Goal: Task Accomplishment & Management: Complete application form

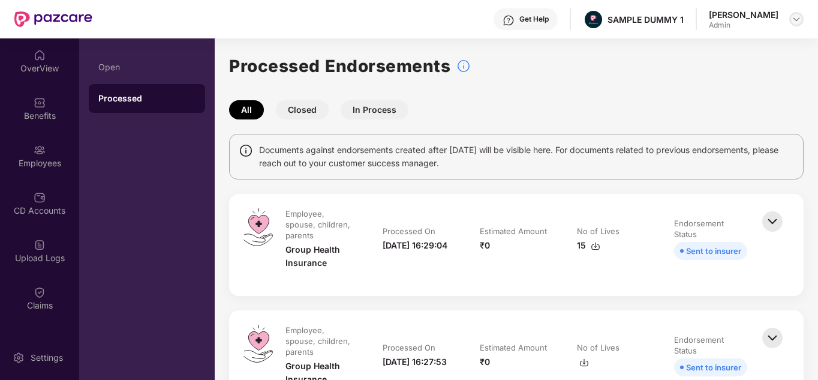
scroll to position [49, 0]
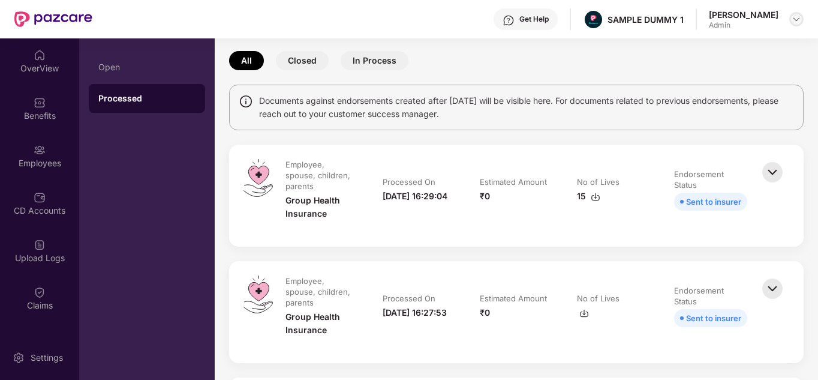
click at [799, 17] on img at bounding box center [797, 19] width 10 height 10
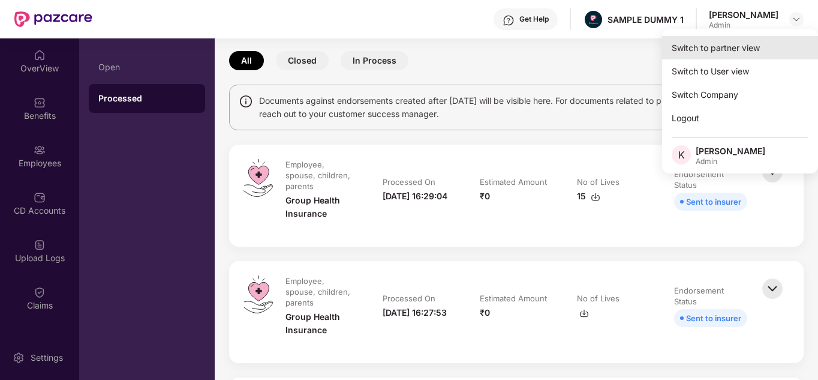
click at [716, 43] on div "Switch to partner view" at bounding box center [740, 47] width 156 height 23
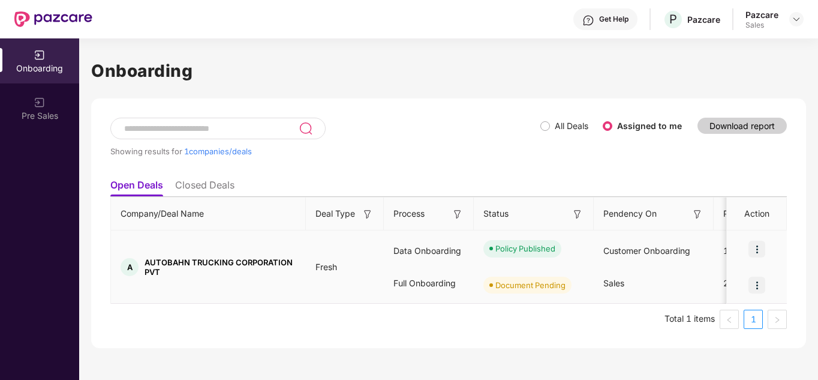
click at [754, 277] on img at bounding box center [757, 285] width 17 height 17
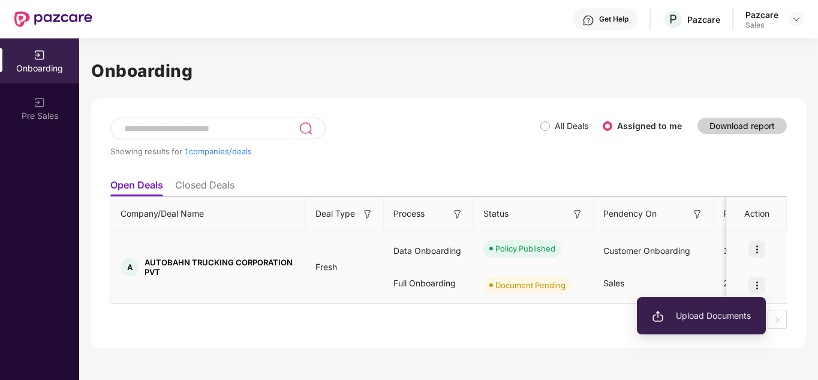
click at [700, 316] on span "Upload Documents" at bounding box center [701, 315] width 99 height 13
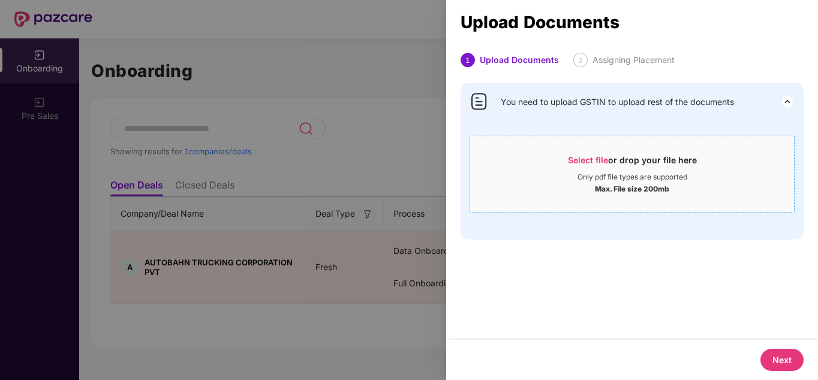
click at [574, 175] on div "Only pdf file types are supported" at bounding box center [632, 177] width 324 height 10
click at [571, 158] on span "Select file" at bounding box center [588, 160] width 40 height 10
click at [276, 140] on div at bounding box center [409, 190] width 818 height 380
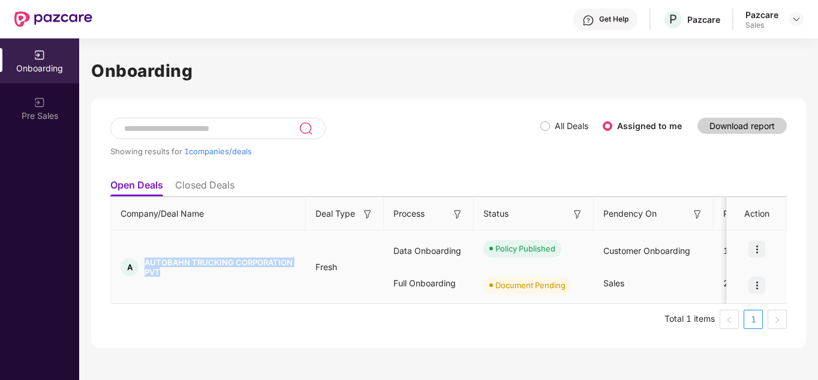
drag, startPoint x: 143, startPoint y: 260, endPoint x: 183, endPoint y: 274, distance: 41.9
click at [183, 274] on div "A AUTOBAHN TRUCKING CORPORATION PVT" at bounding box center [208, 266] width 195 height 19
copy span "AUTOBAHN TRUCKING CORPORATION PVT"
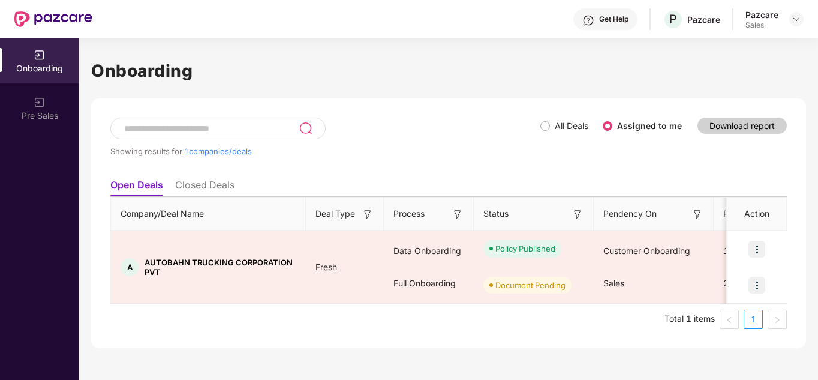
click at [803, 23] on div at bounding box center [797, 19] width 14 height 14
click at [792, 16] on img at bounding box center [797, 19] width 10 height 10
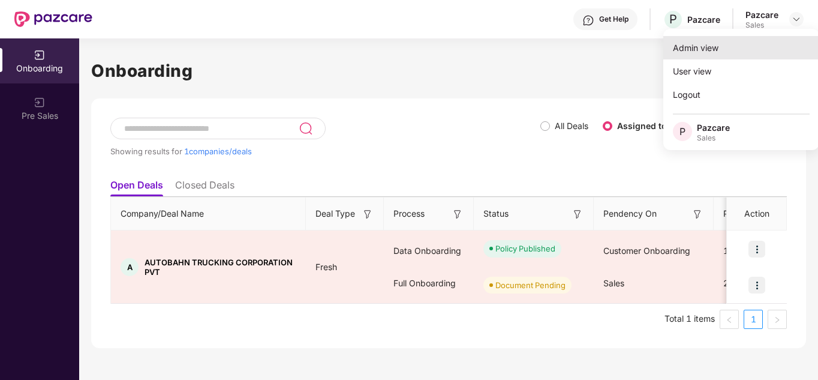
click at [708, 53] on div "Admin view" at bounding box center [742, 47] width 156 height 23
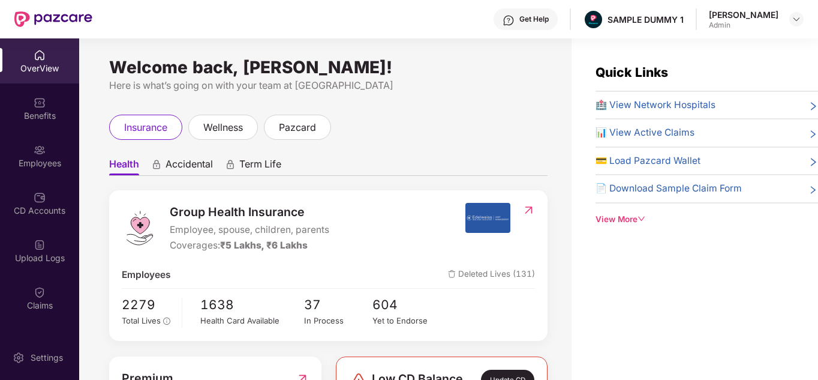
click at [789, 16] on div "Kuldeep Singh Admin" at bounding box center [756, 19] width 95 height 21
click at [793, 16] on img at bounding box center [797, 19] width 10 height 10
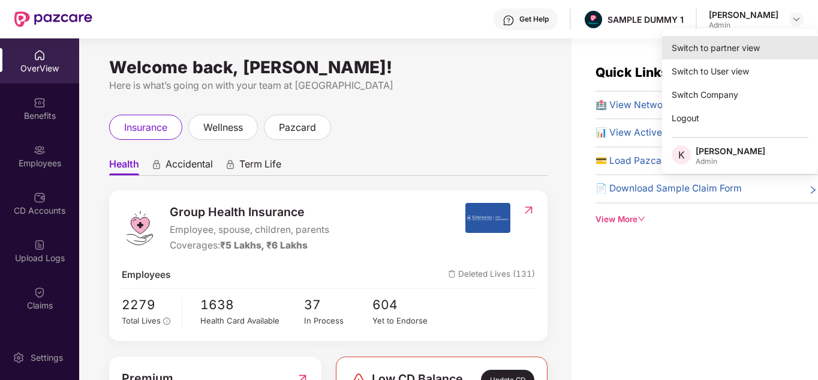
click at [722, 45] on div "Switch to partner view" at bounding box center [740, 47] width 156 height 23
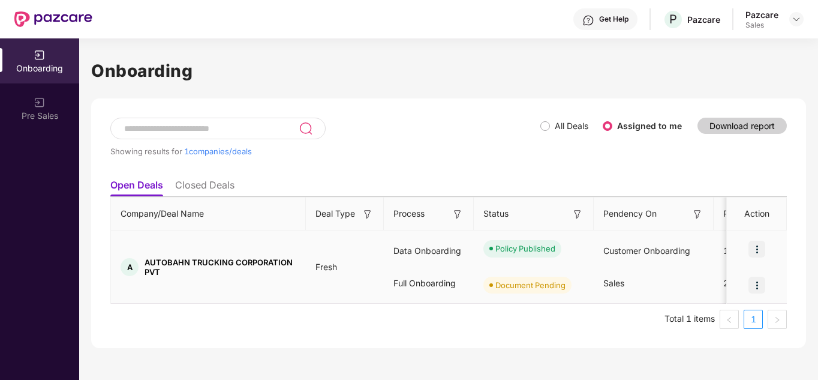
click at [763, 286] on img at bounding box center [757, 285] width 17 height 17
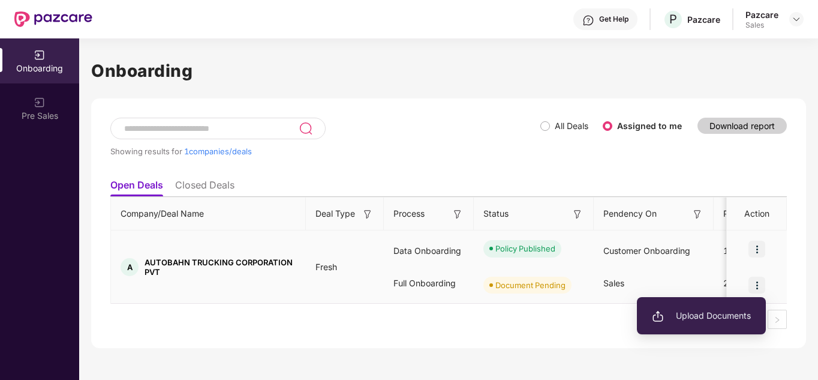
click at [687, 313] on span "Upload Documents" at bounding box center [701, 315] width 99 height 13
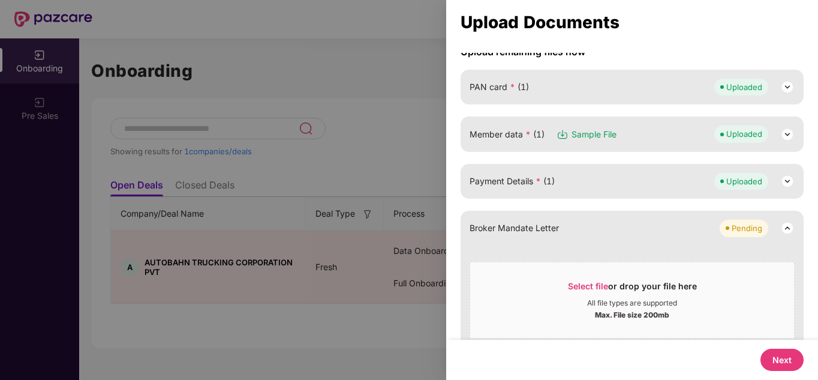
scroll to position [131, 0]
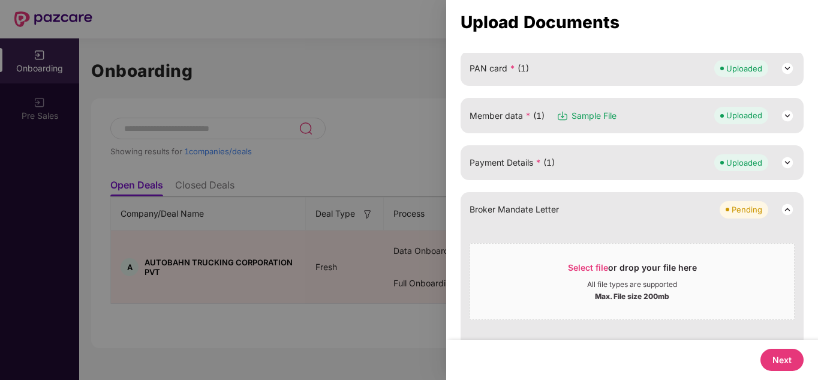
click at [775, 359] on button "Next" at bounding box center [782, 360] width 43 height 22
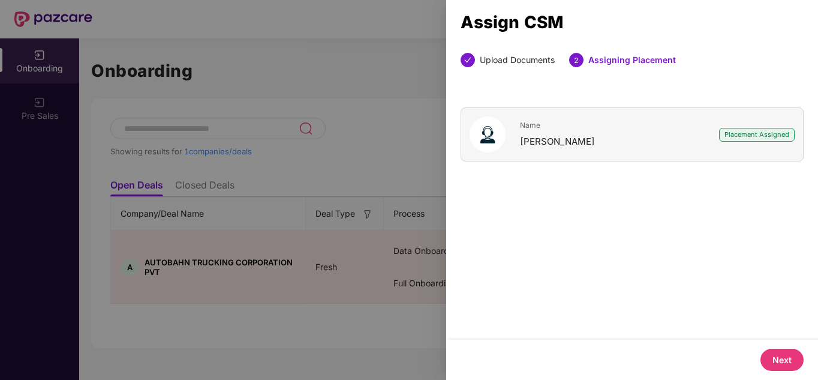
scroll to position [0, 0]
click at [775, 359] on button "Next" at bounding box center [782, 360] width 43 height 22
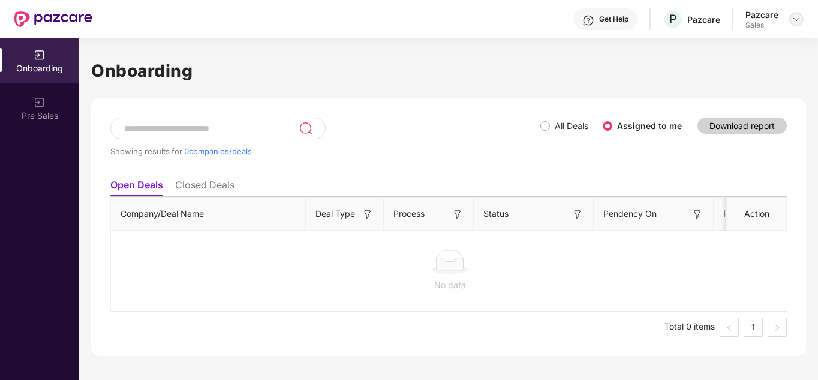
click at [794, 13] on div at bounding box center [797, 19] width 14 height 14
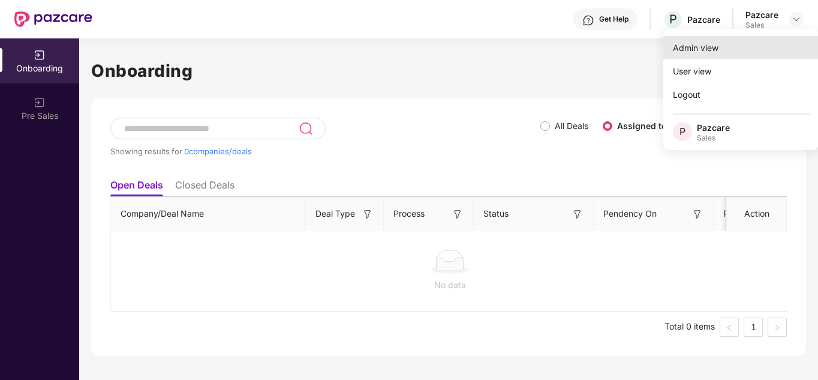
click at [729, 45] on div "Admin view" at bounding box center [742, 47] width 156 height 23
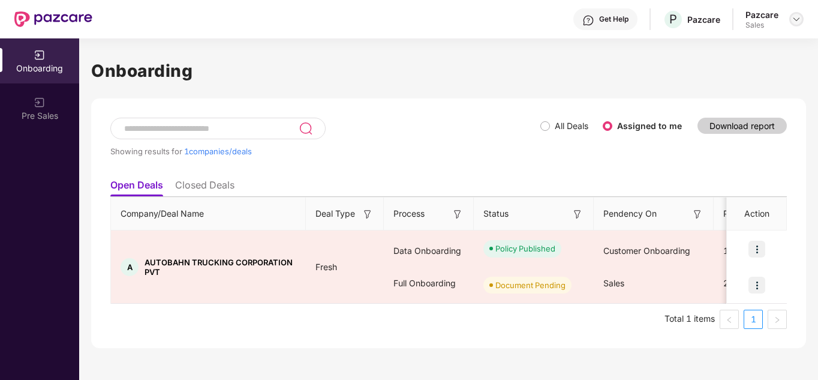
click at [795, 22] on img at bounding box center [797, 19] width 10 height 10
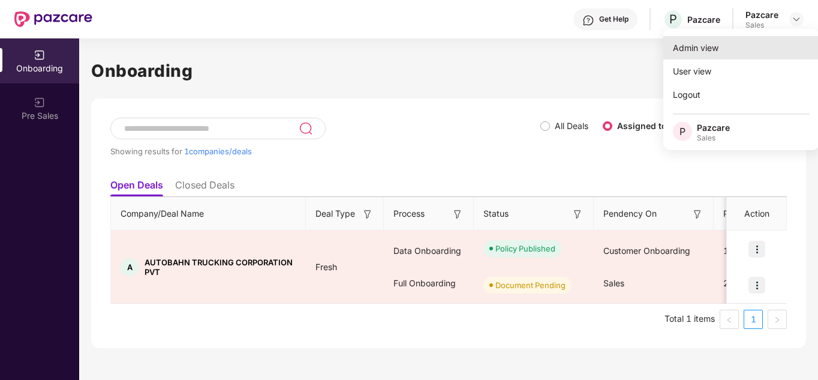
click at [715, 56] on div "Admin view" at bounding box center [742, 47] width 156 height 23
